Goal: Find specific fact

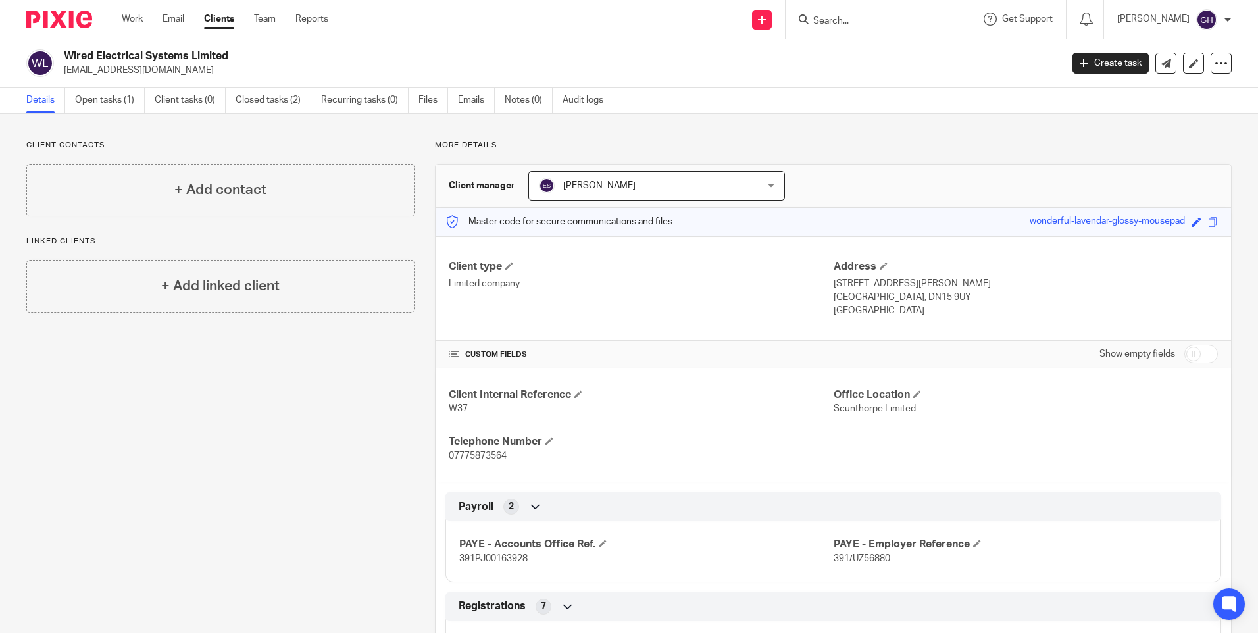
click at [907, 18] on input "Search" at bounding box center [871, 22] width 118 height 12
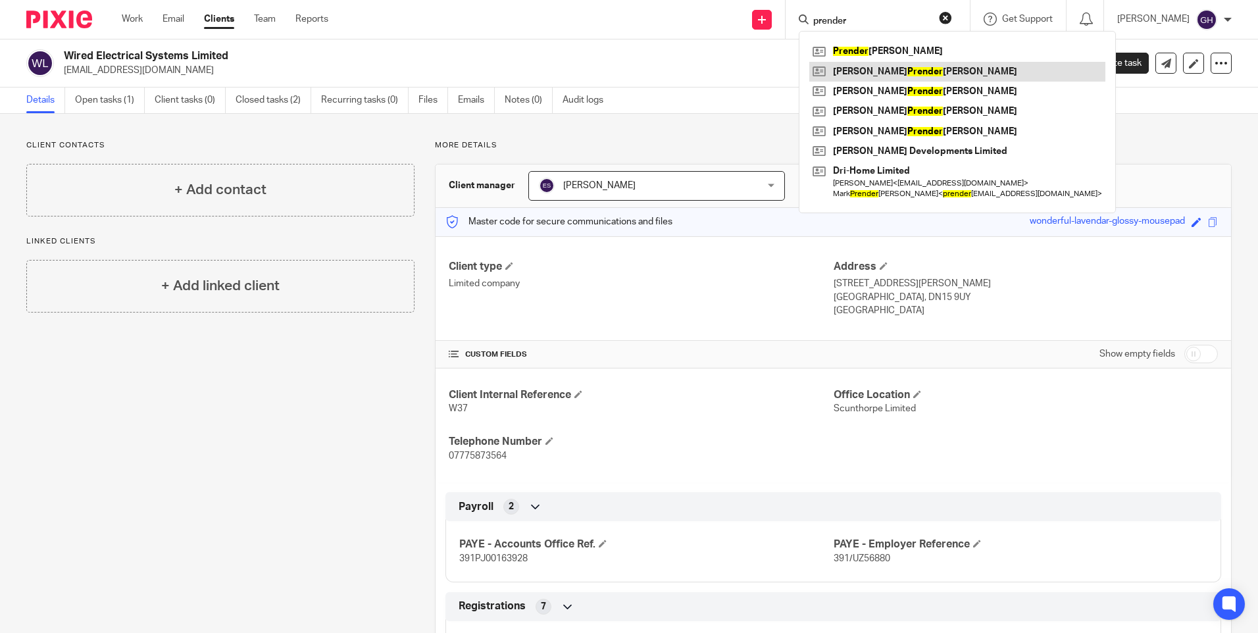
type input "prender"
click at [909, 72] on link at bounding box center [957, 72] width 296 height 20
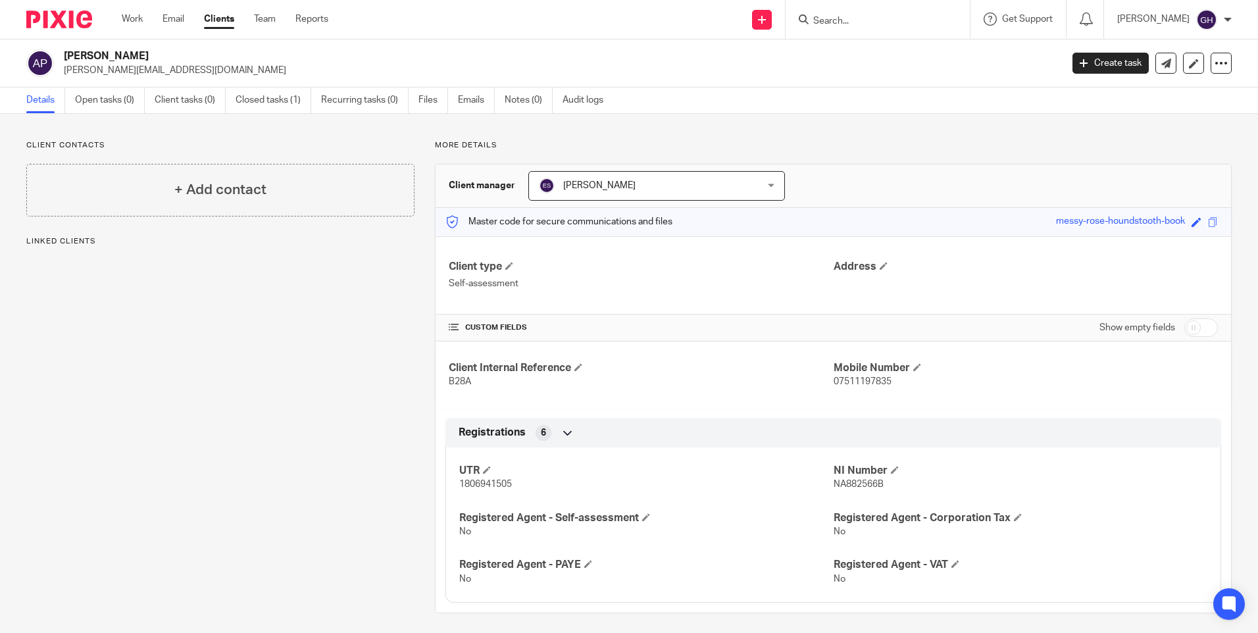
click at [897, 16] on input "Search" at bounding box center [871, 22] width 118 height 12
drag, startPoint x: 189, startPoint y: 70, endPoint x: 62, endPoint y: 74, distance: 127.1
click at [62, 74] on div "[PERSON_NAME] [PERSON_NAME][EMAIL_ADDRESS][DOMAIN_NAME]" at bounding box center [539, 63] width 1026 height 28
copy p "[PERSON_NAME][EMAIL_ADDRESS][DOMAIN_NAME]"
